Goal: Transaction & Acquisition: Purchase product/service

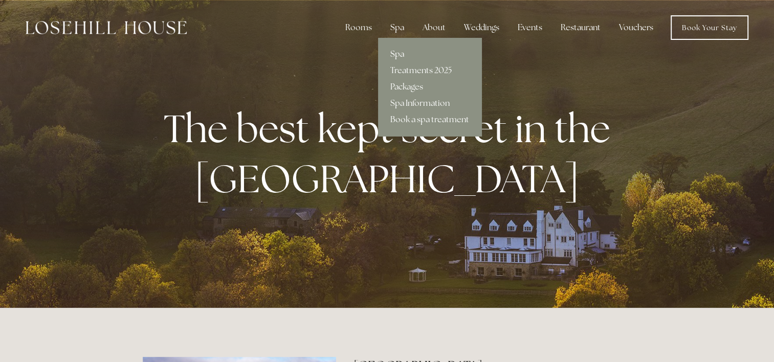
click at [399, 57] on link "Spa" at bounding box center [429, 54] width 103 height 16
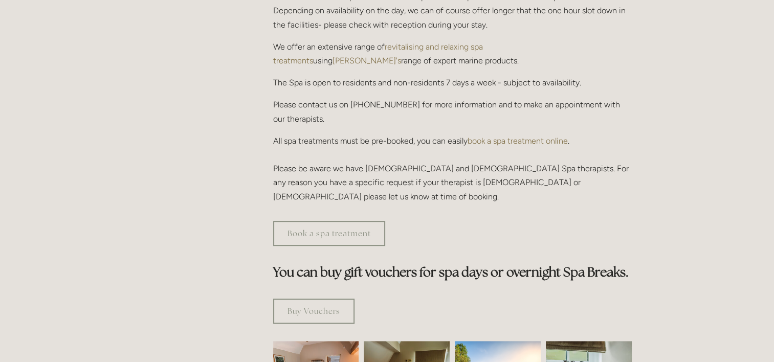
scroll to position [409, 0]
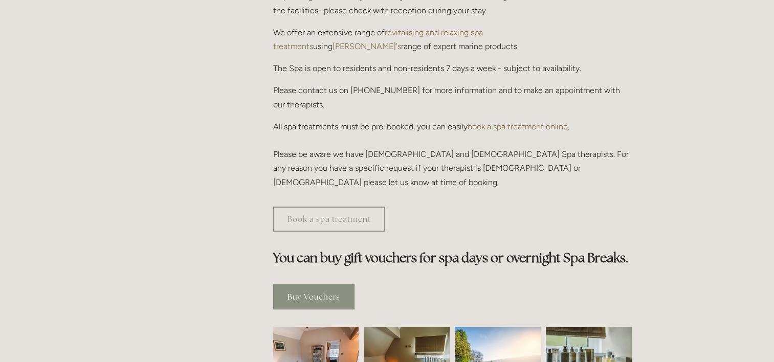
click at [329, 285] on link "Buy Vouchers" at bounding box center [313, 297] width 81 height 25
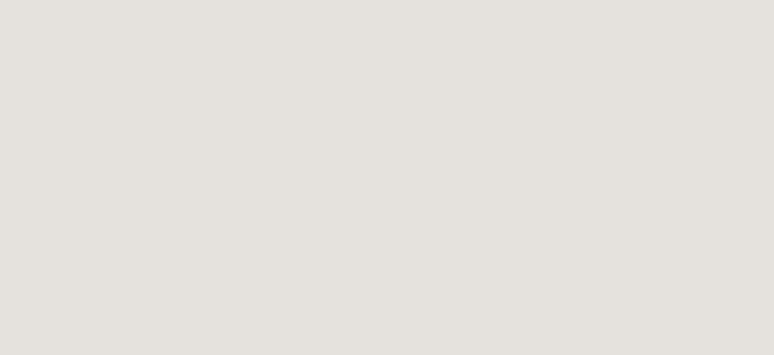
scroll to position [716, 0]
